Goal: Leave review/rating: Share an evaluation or opinion about a product, service, or content

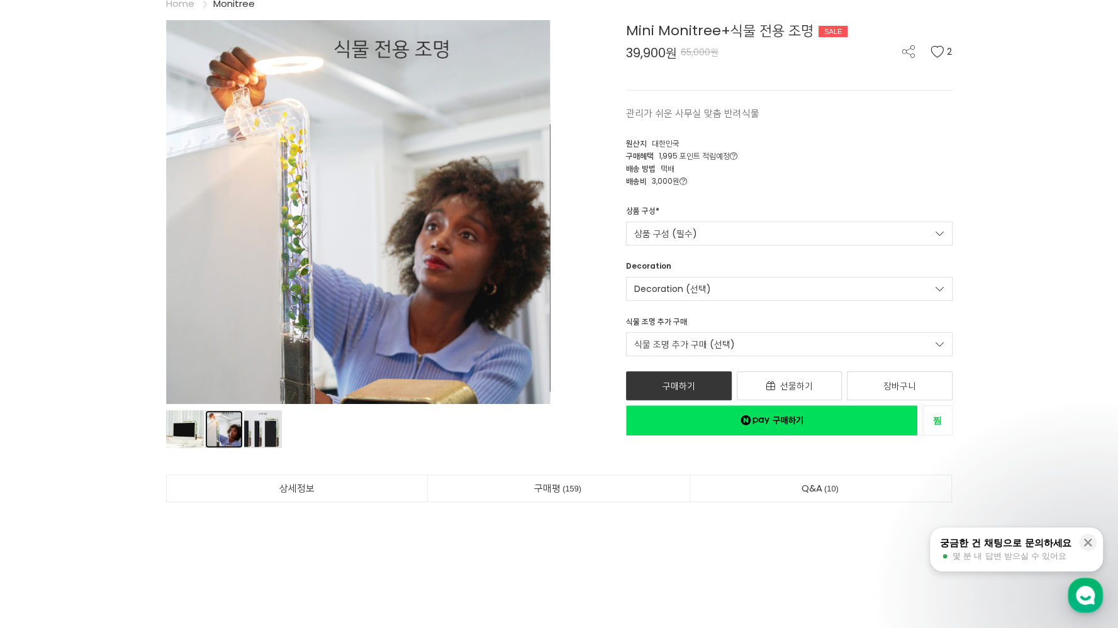
scroll to position [440, 0]
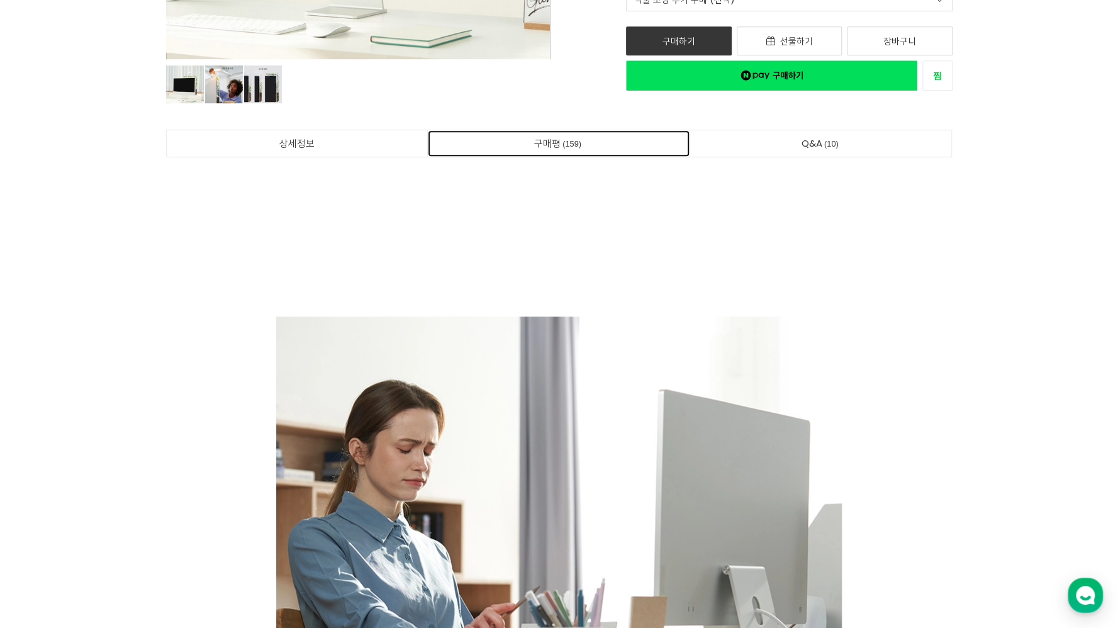
click at [586, 143] on link "구매평 159" at bounding box center [559, 143] width 262 height 26
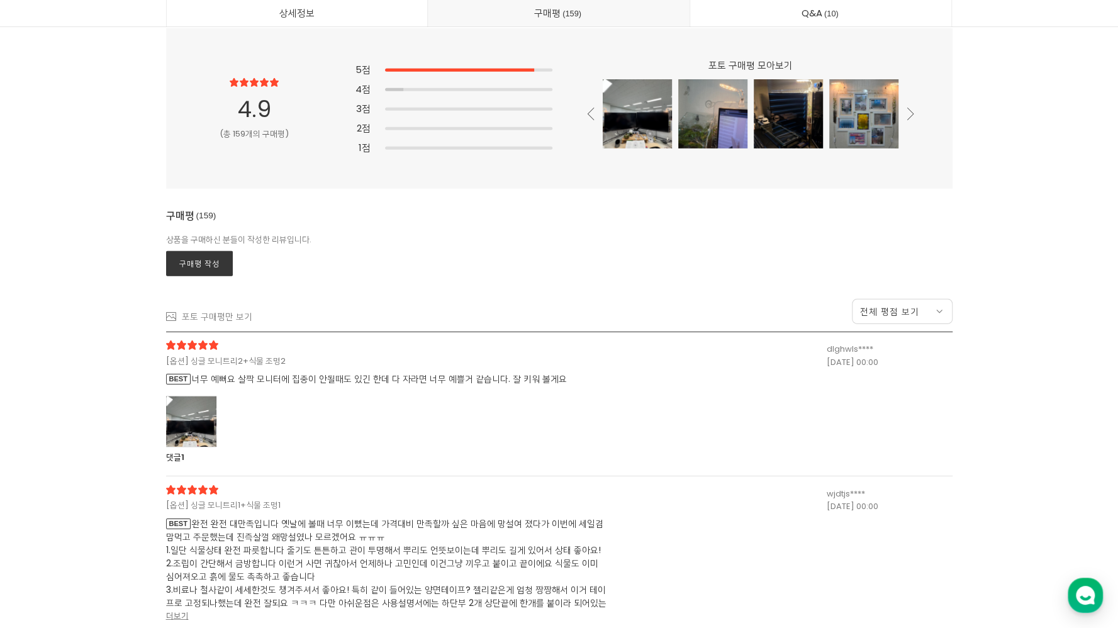
click at [200, 409] on div at bounding box center [191, 422] width 50 height 52
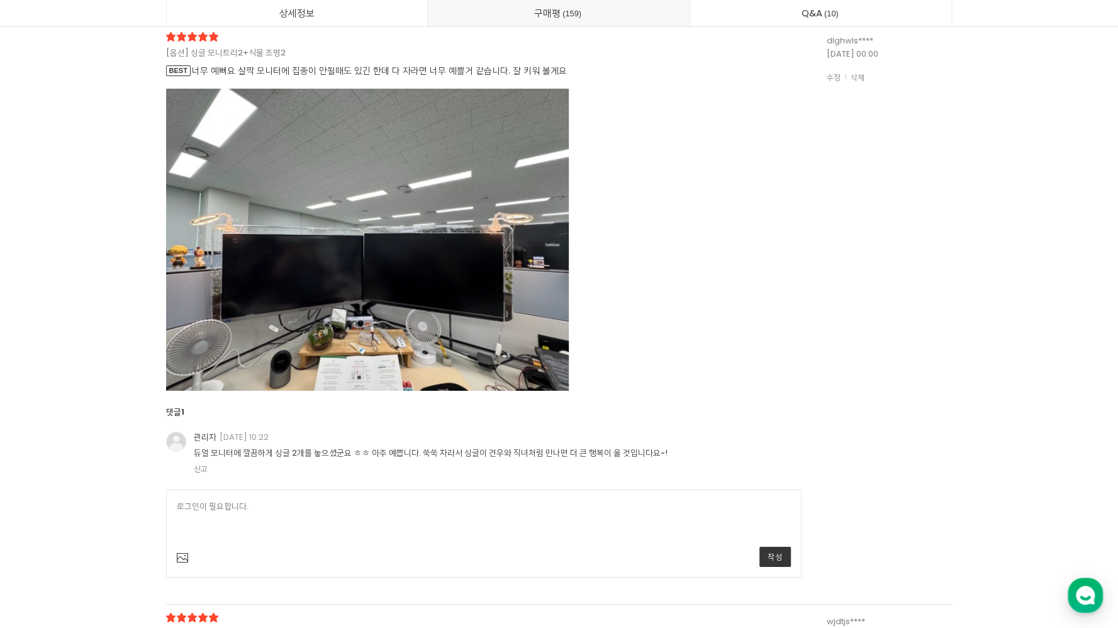
scroll to position [33108, 0]
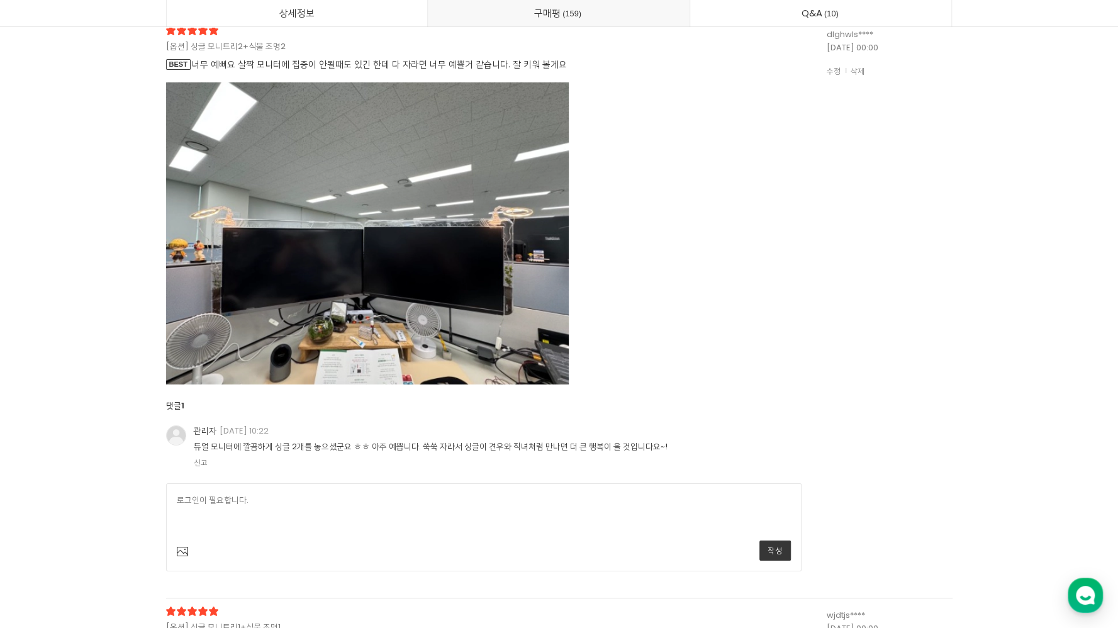
click at [424, 248] on img at bounding box center [367, 233] width 403 height 302
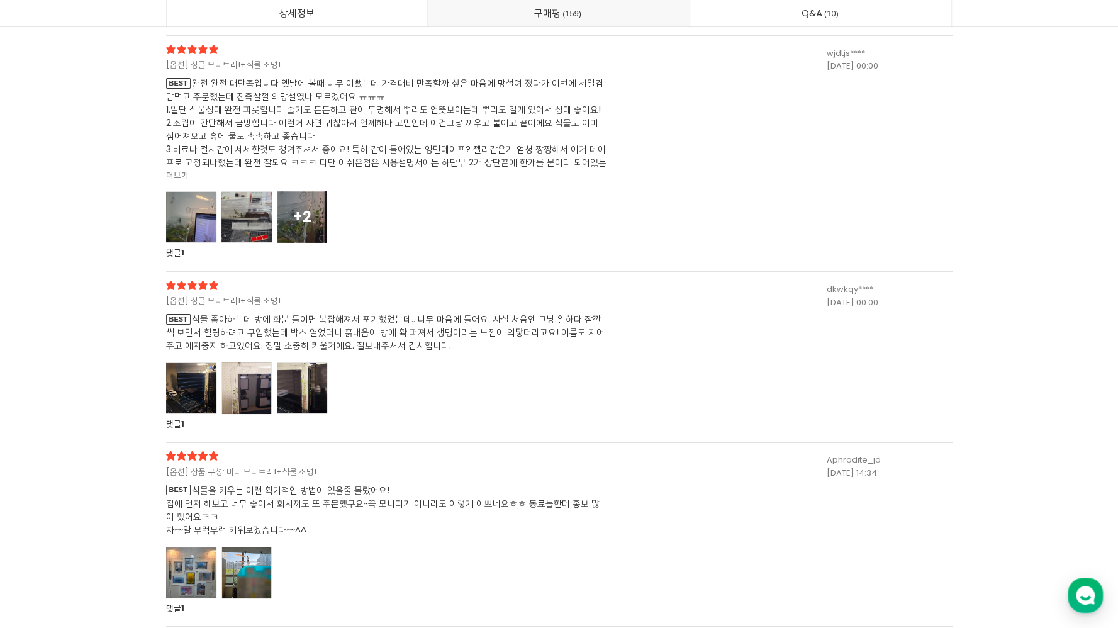
click at [234, 225] on div at bounding box center [246, 217] width 50 height 52
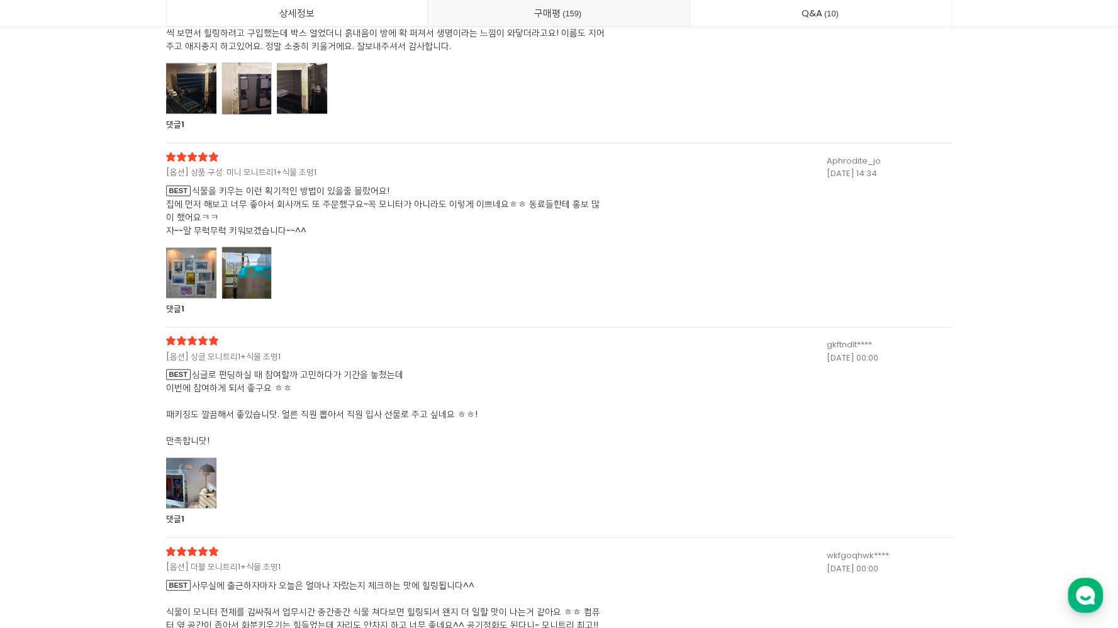
scroll to position [35435, 0]
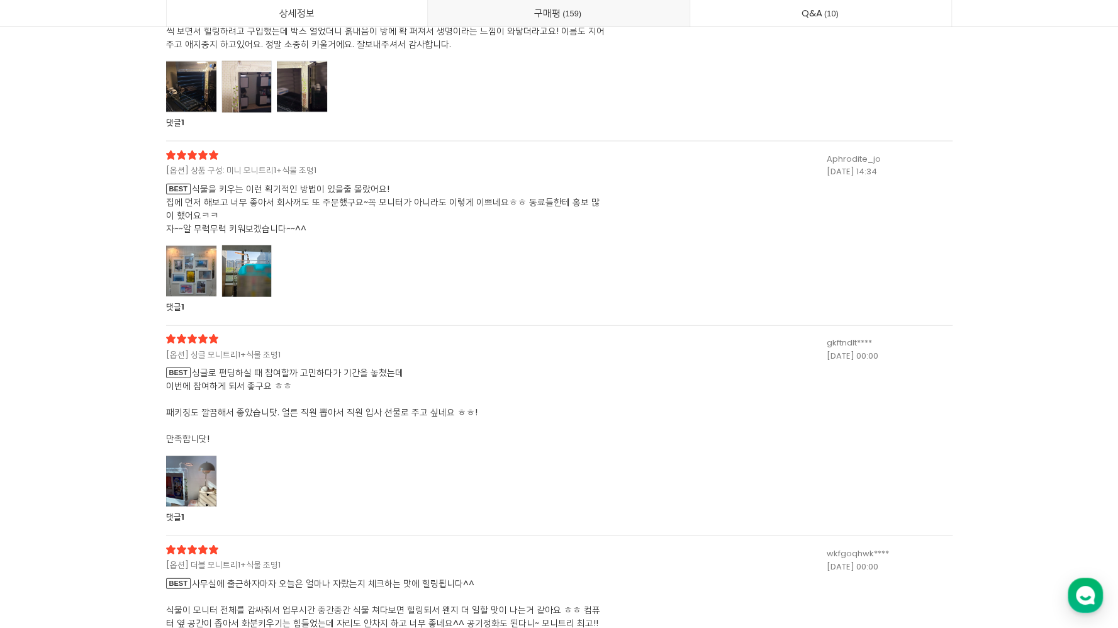
click at [231, 284] on div at bounding box center [246, 271] width 50 height 52
